Goal: Check status: Check status

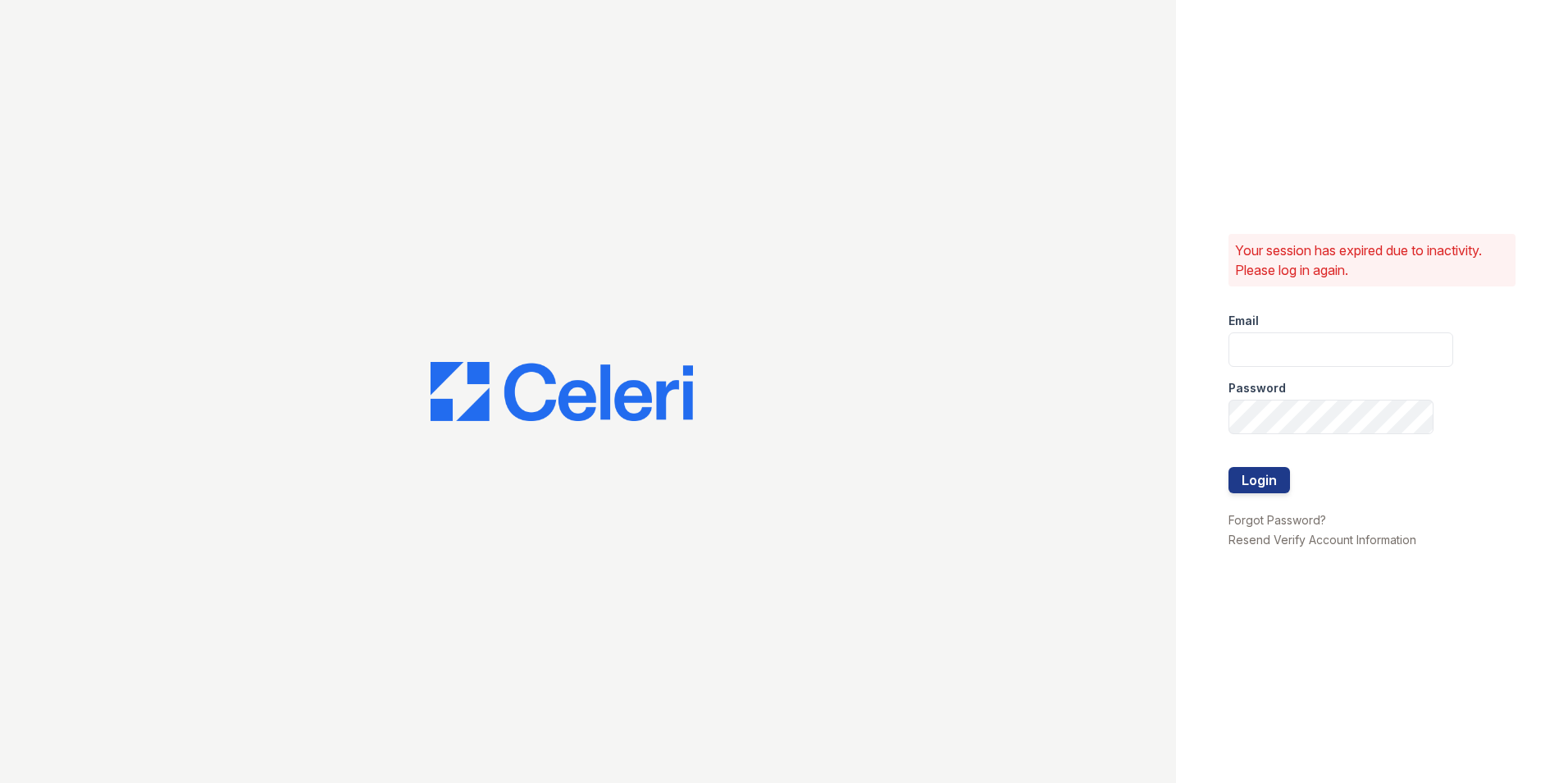
type input "[EMAIL_ADDRESS][DOMAIN_NAME]"
click at [1240, 466] on div at bounding box center [1341, 450] width 224 height 32
click at [1268, 482] on button "Login" at bounding box center [1259, 479] width 62 height 27
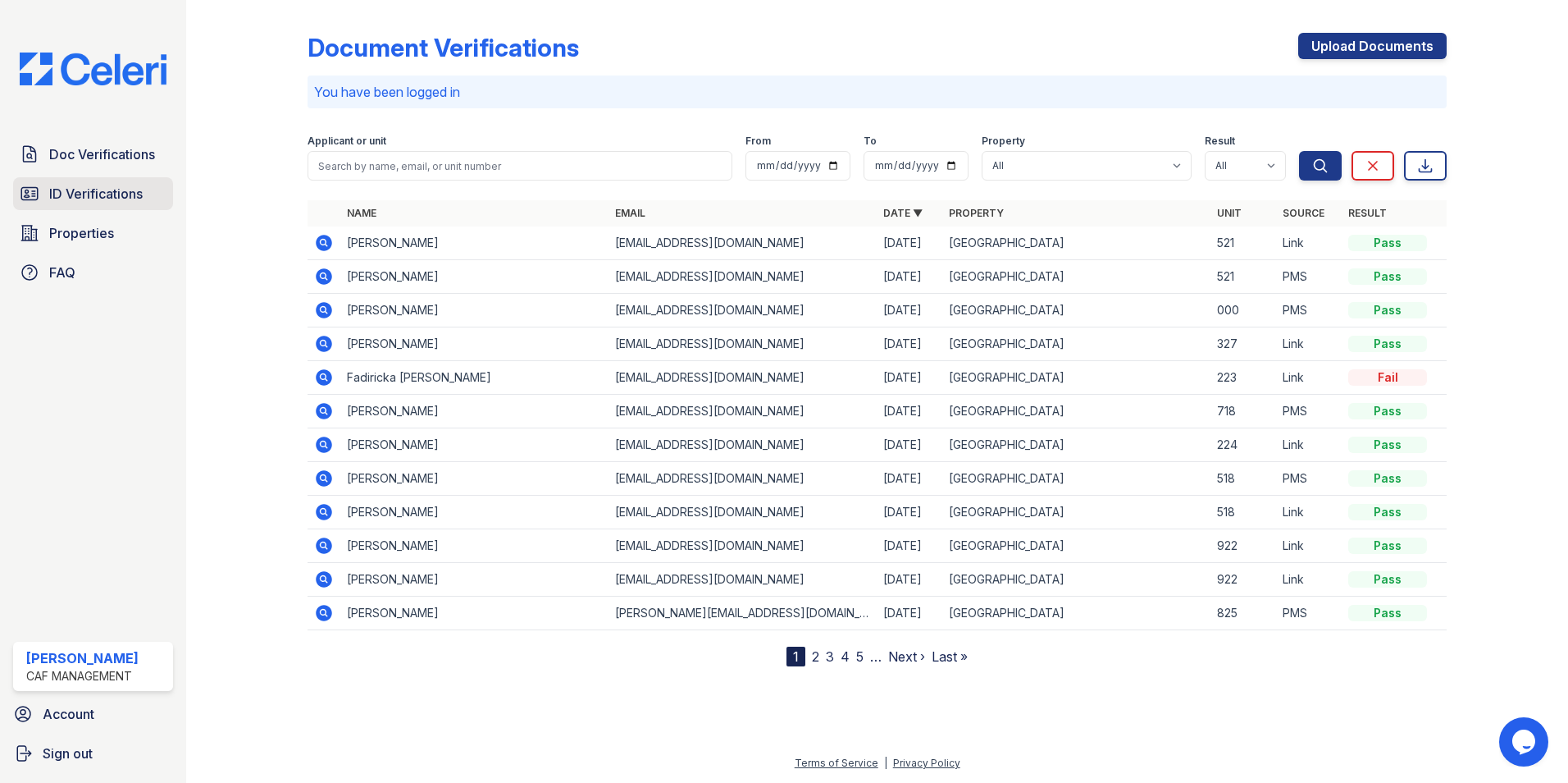
click at [92, 190] on span "ID Verifications" at bounding box center [95, 194] width 93 height 20
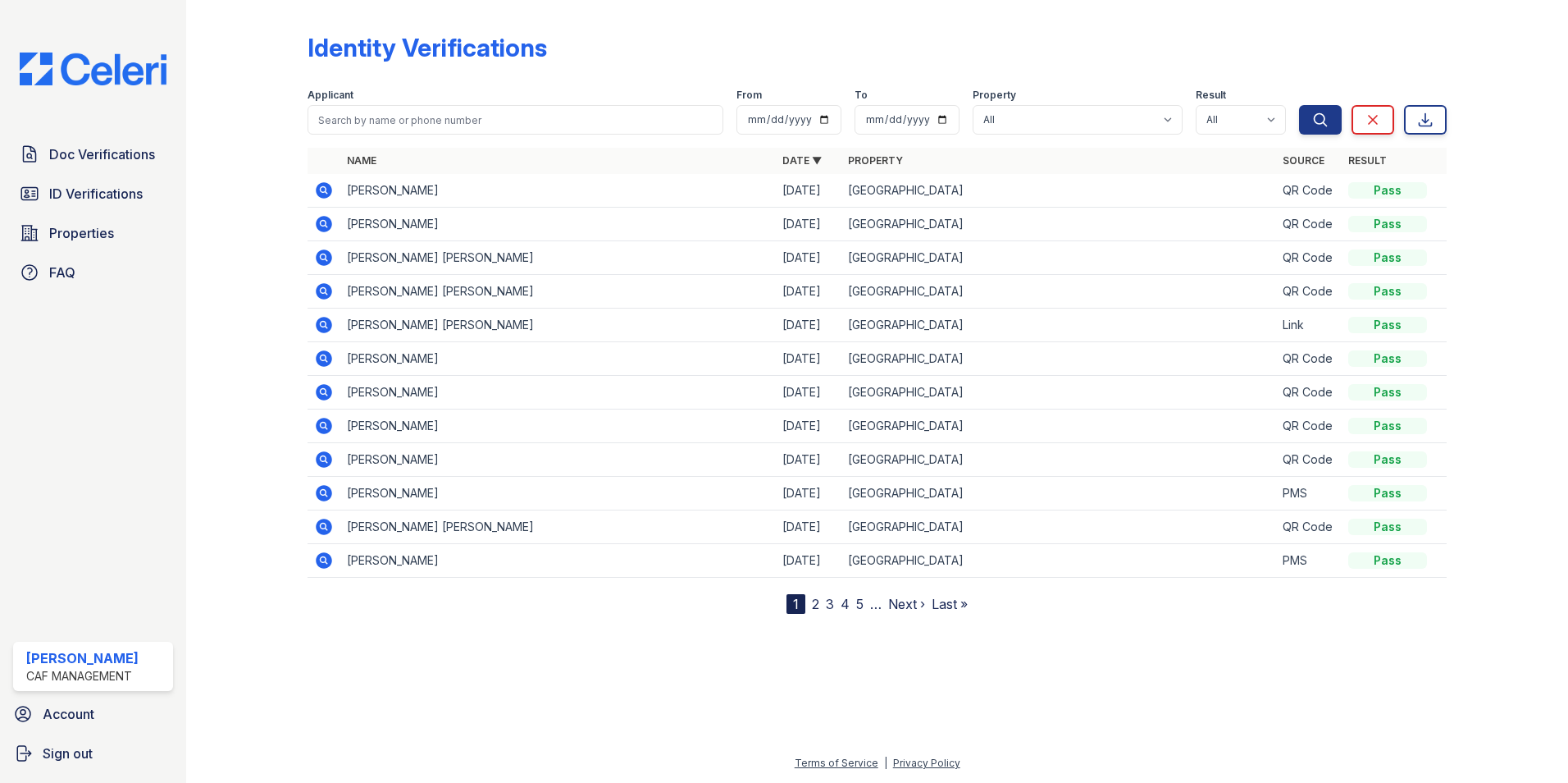
click at [317, 190] on icon at bounding box center [324, 190] width 17 height 17
